Goal: Transaction & Acquisition: Download file/media

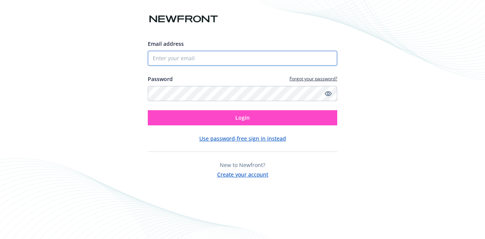
type input "[EMAIL_ADDRESS][DOMAIN_NAME]"
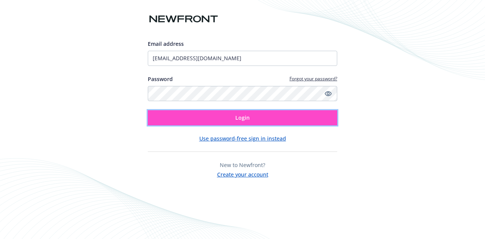
click at [211, 119] on button "Login" at bounding box center [242, 117] width 189 height 15
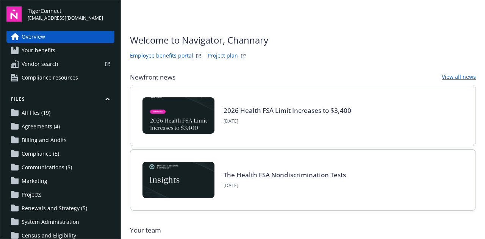
click at [36, 111] on span "All files (19)" at bounding box center [36, 113] width 29 height 12
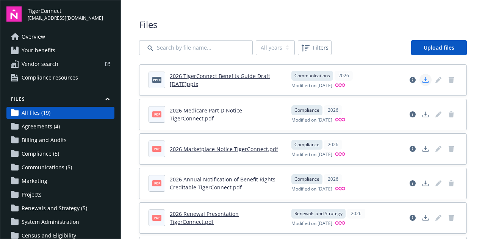
click at [422, 82] on icon "Download document" at bounding box center [425, 80] width 6 height 6
